Goal: Task Accomplishment & Management: Manage account settings

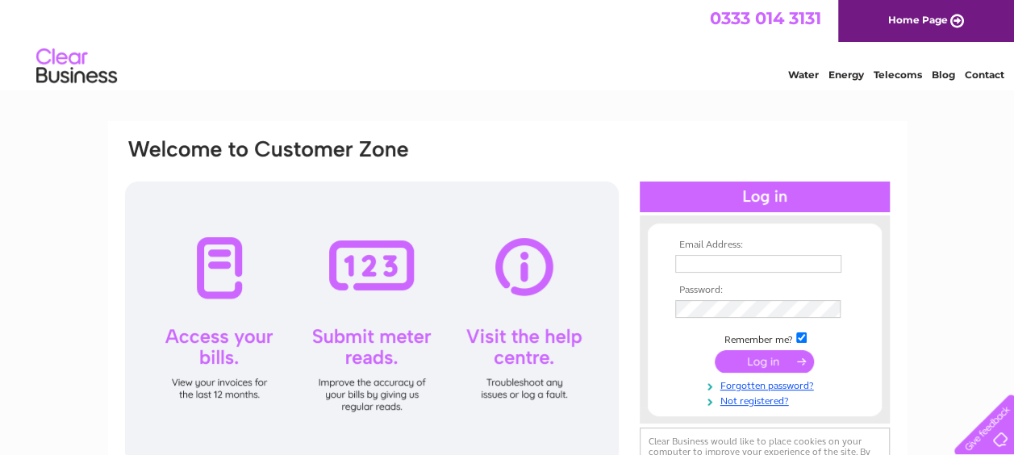
type input "[EMAIL_ADDRESS][DOMAIN_NAME]"
click at [790, 361] on input "submit" at bounding box center [764, 361] width 99 height 23
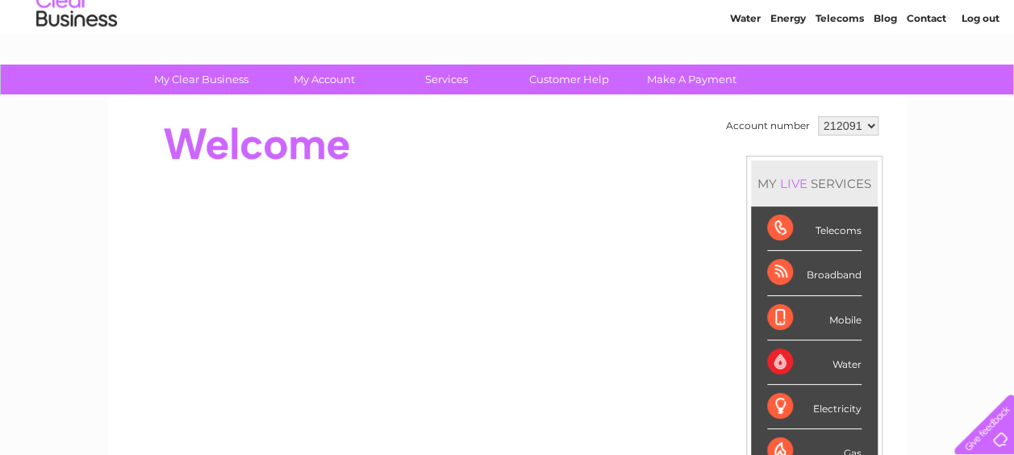
scroll to position [81, 0]
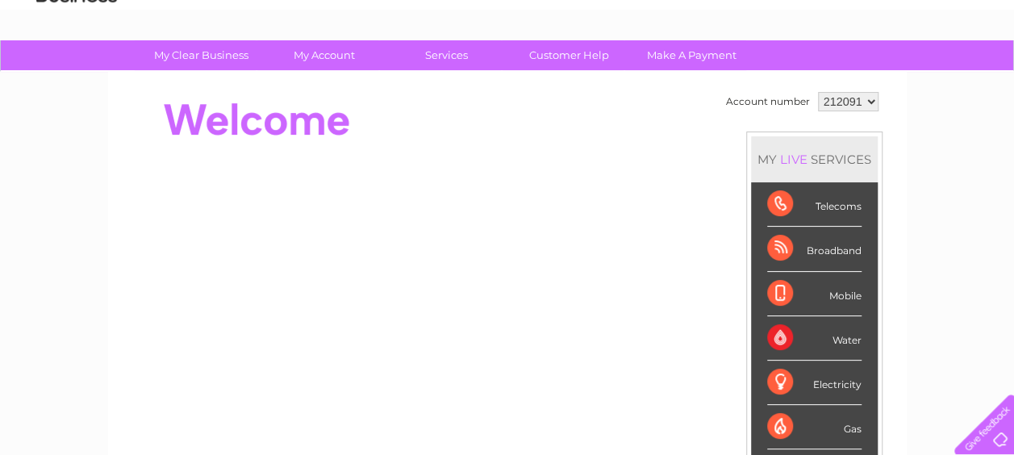
click at [865, 101] on select "212091 212094 440774" at bounding box center [848, 101] width 60 height 19
select select "212094"
click at [818, 92] on select "212091 212094 440774" at bounding box center [848, 101] width 60 height 19
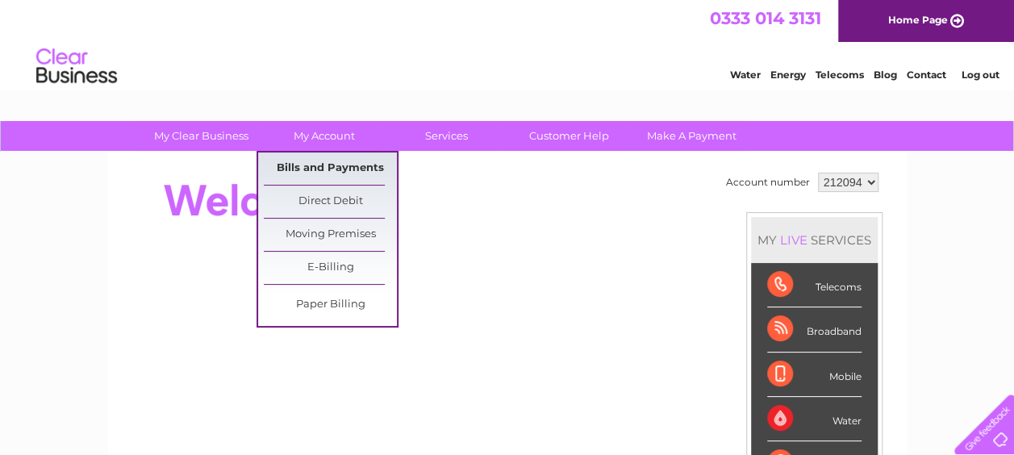
click at [330, 165] on link "Bills and Payments" at bounding box center [330, 168] width 133 height 32
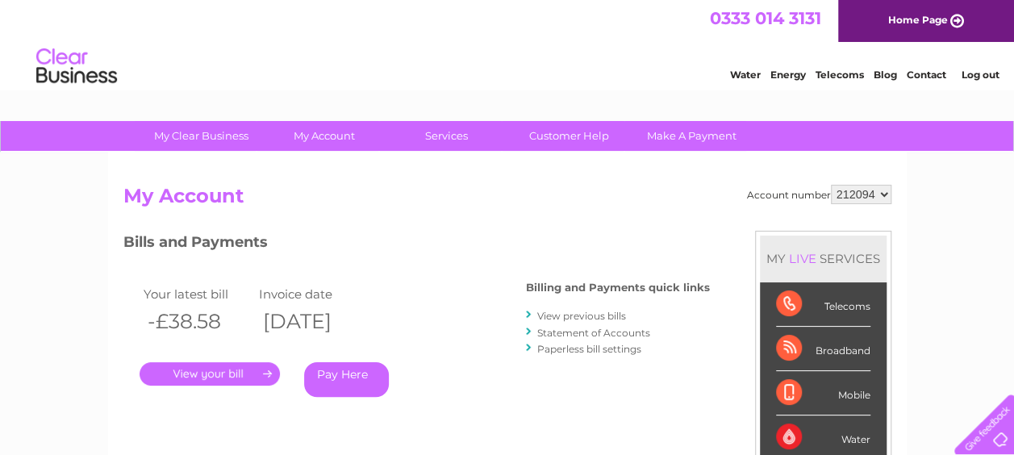
click at [876, 197] on select "212091 212094 440774" at bounding box center [861, 194] width 60 height 19
select select "440774"
click at [831, 185] on select "212091 212094 440774" at bounding box center [861, 194] width 60 height 19
click at [240, 372] on link "." at bounding box center [210, 373] width 140 height 23
